Goal: Transaction & Acquisition: Purchase product/service

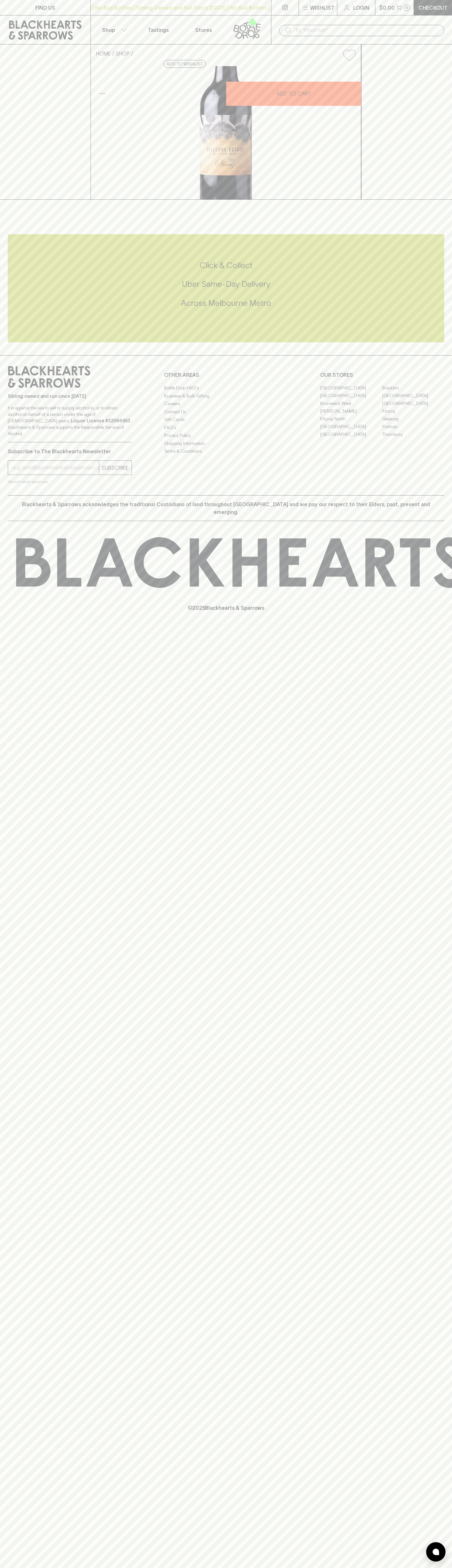
click at [254, 22] on icon at bounding box center [252, 22] width 7 height 8
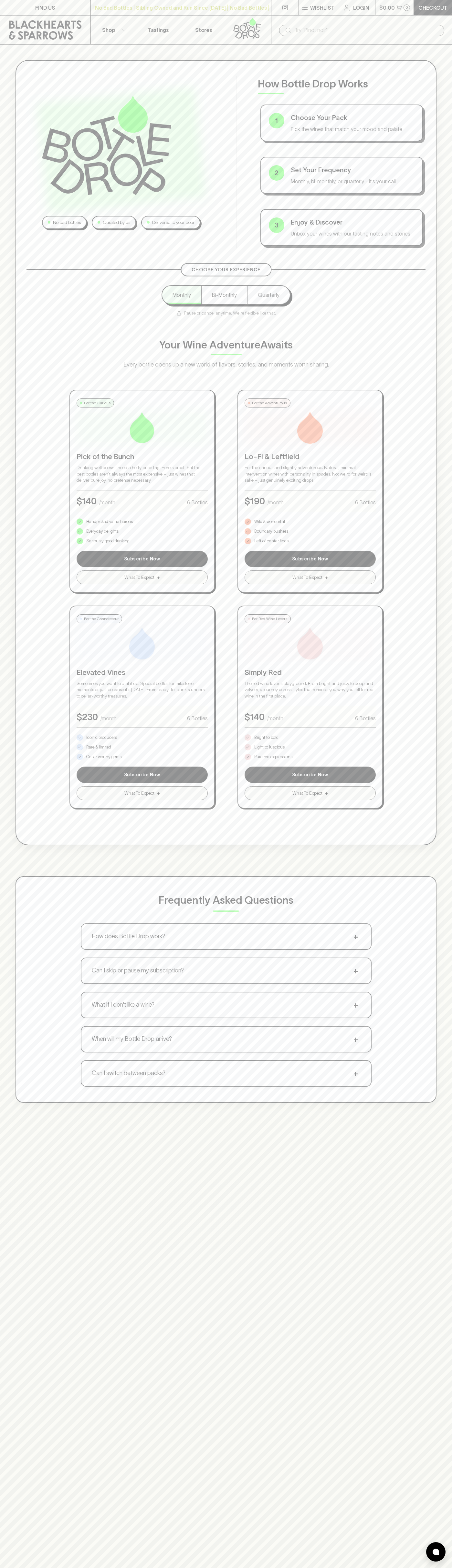
click at [428, 1504] on div "No bad bottles Curated by us Delivered to your door How Bottle Drop Works 1 Cho…" at bounding box center [226, 828] width 452 height 1568
click at [322, 1567] on html "FIND US | No Bad Bottles | Sibling Owned and Run Since 2006 | No Bad Bottles | …" at bounding box center [226, 1014] width 452 height 2027
click at [5, 305] on div "No bad bottles Curated by us Delivered to your door How Bottle Drop Works 1 Cho…" at bounding box center [226, 582] width 452 height 1073
